Goal: Task Accomplishment & Management: Complete application form

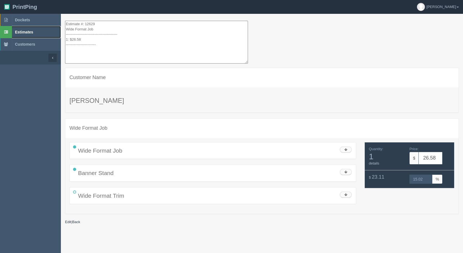
click at [15, 30] on link "Estimates" at bounding box center [30, 32] width 61 height 12
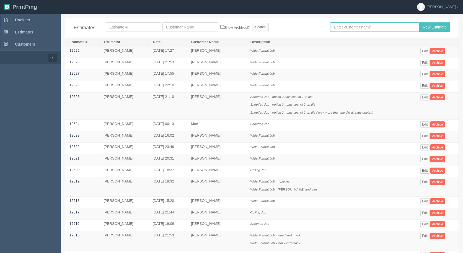
drag, startPoint x: 353, startPoint y: 27, endPoint x: 343, endPoint y: 27, distance: 9.7
click at [351, 27] on input "text" at bounding box center [374, 26] width 89 height 9
type input "[PERSON_NAME]"
click at [419, 22] on input "New Estimate" at bounding box center [434, 26] width 31 height 9
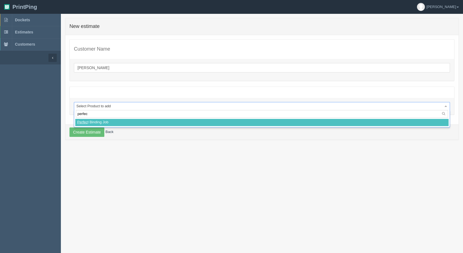
type input "perfect"
select select
select select "0"
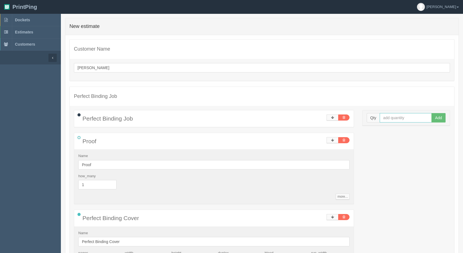
click at [391, 119] on input "text" at bounding box center [406, 117] width 52 height 9
type input "150"
click at [432, 113] on button "Add" at bounding box center [439, 117] width 14 height 9
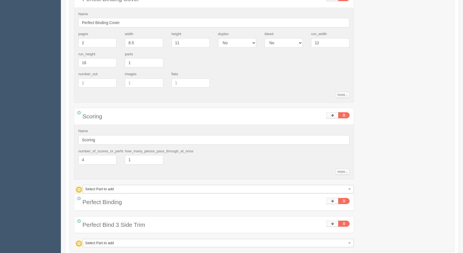
scroll to position [277, 0]
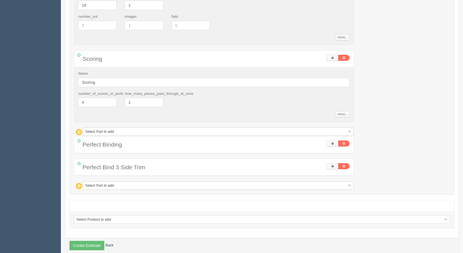
drag, startPoint x: 125, startPoint y: 178, endPoint x: 113, endPoint y: 186, distance: 13.9
click at [123, 179] on div "Proof Name Proof how_many 1 more... standards unit_cost 10 markup 1.15 Save for…" at bounding box center [214, 23] width 280 height 334
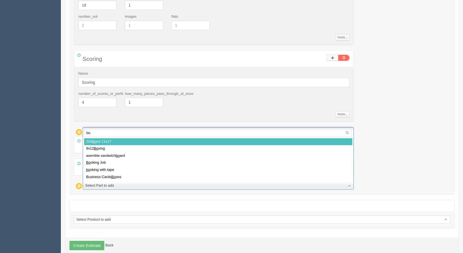
type input "box"
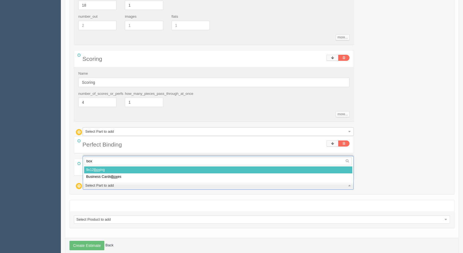
select select
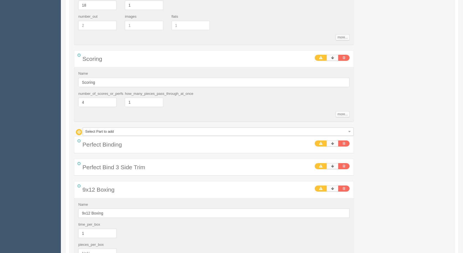
scroll to position [384, 0]
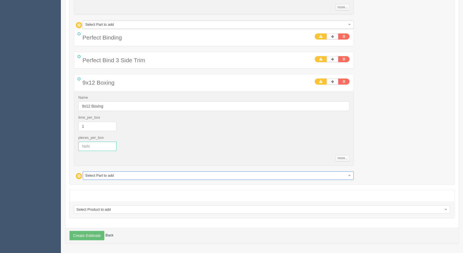
drag, startPoint x: 65, startPoint y: 146, endPoint x: 37, endPoint y: 135, distance: 30.2
type input "30"
type input "162.66"
type input "15.00"
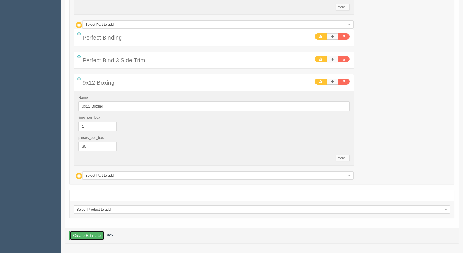
click at [80, 240] on button "Create Estimate" at bounding box center [86, 235] width 35 height 9
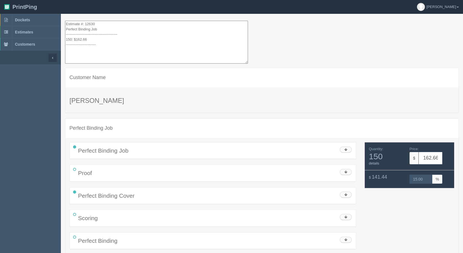
drag, startPoint x: 109, startPoint y: 47, endPoint x: 34, endPoint y: -24, distance: 103.4
click at [34, 0] on html "PrintPing Gerry Administration Edit account ( info@allrushbindery.com ) Logout …" at bounding box center [231, 159] width 463 height 319
